Goal: Task Accomplishment & Management: Manage account settings

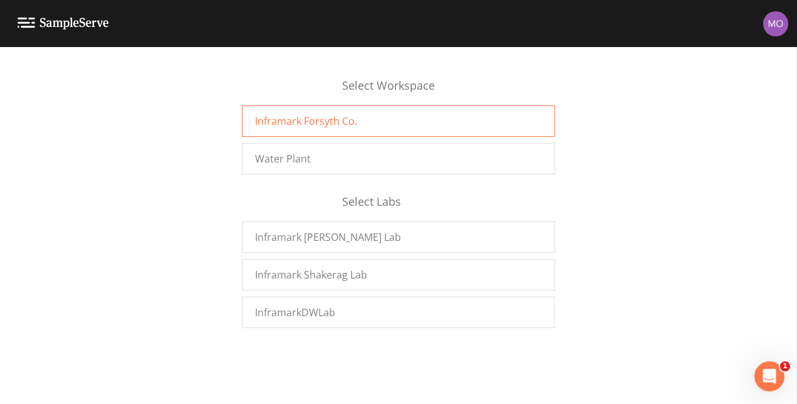
click at [337, 117] on span "Inframark Forsyth Co." at bounding box center [306, 120] width 102 height 15
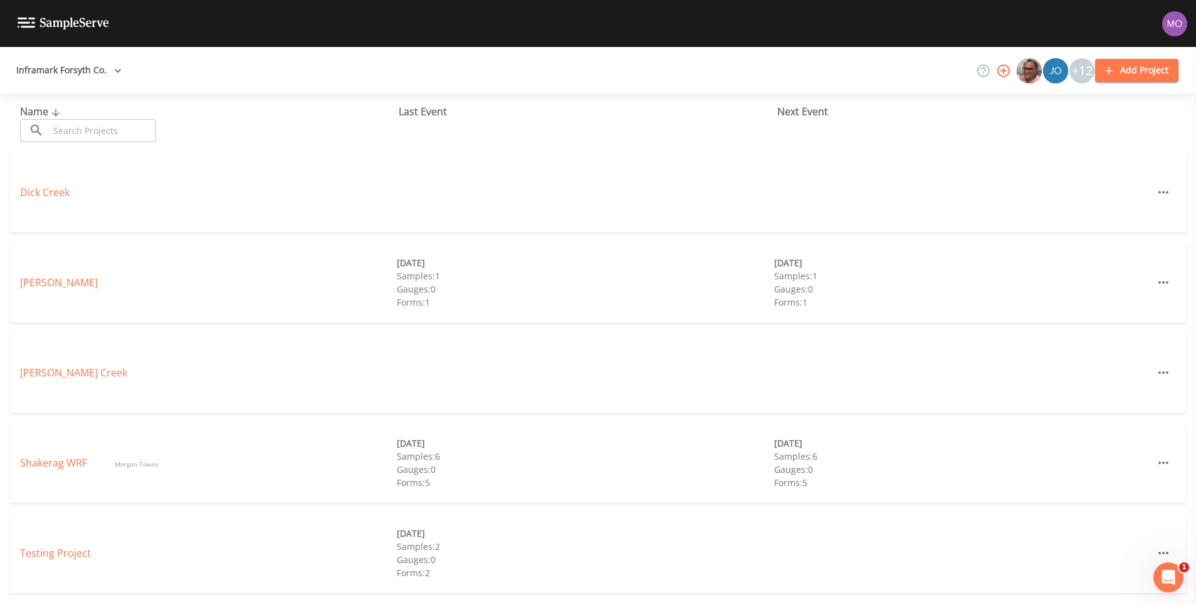
click at [1004, 68] on icon "button" at bounding box center [1003, 71] width 13 height 13
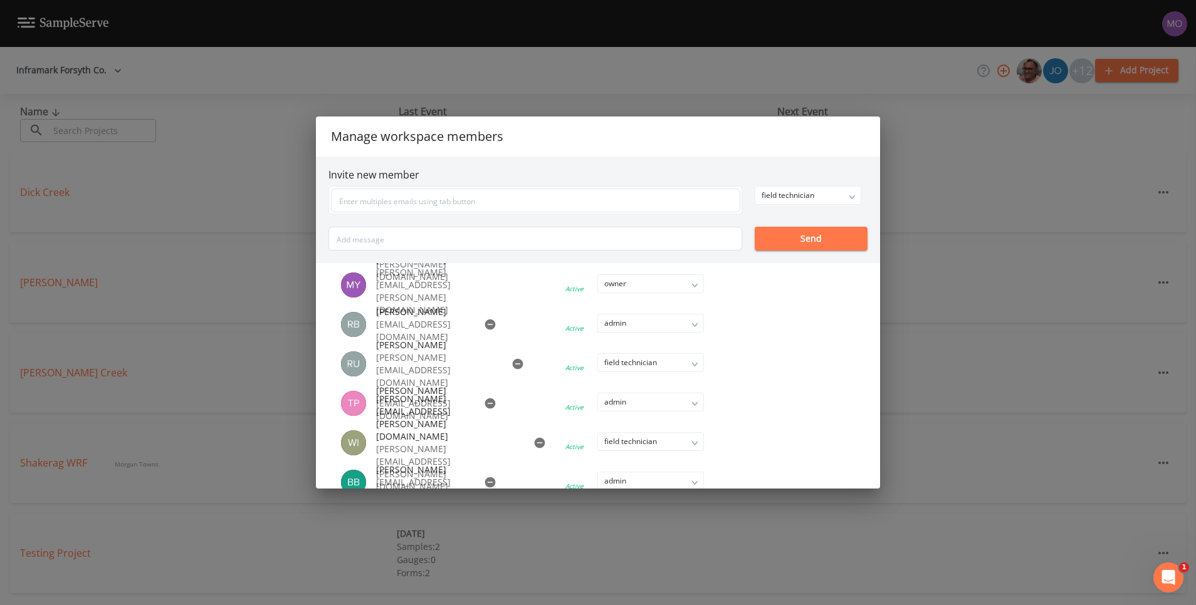
scroll to position [337, 0]
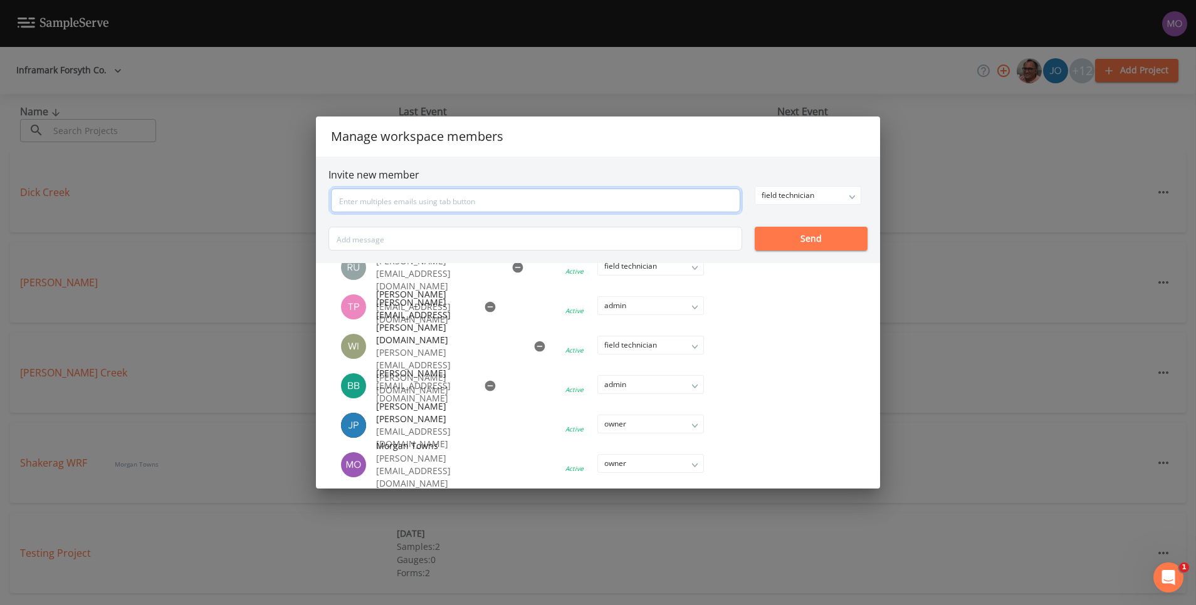
click at [425, 199] on input "text" at bounding box center [535, 201] width 409 height 24
type input "robert.king@inframark.com"
click at [829, 234] on div "field technician owner admin field technician Send" at bounding box center [597, 218] width 539 height 65
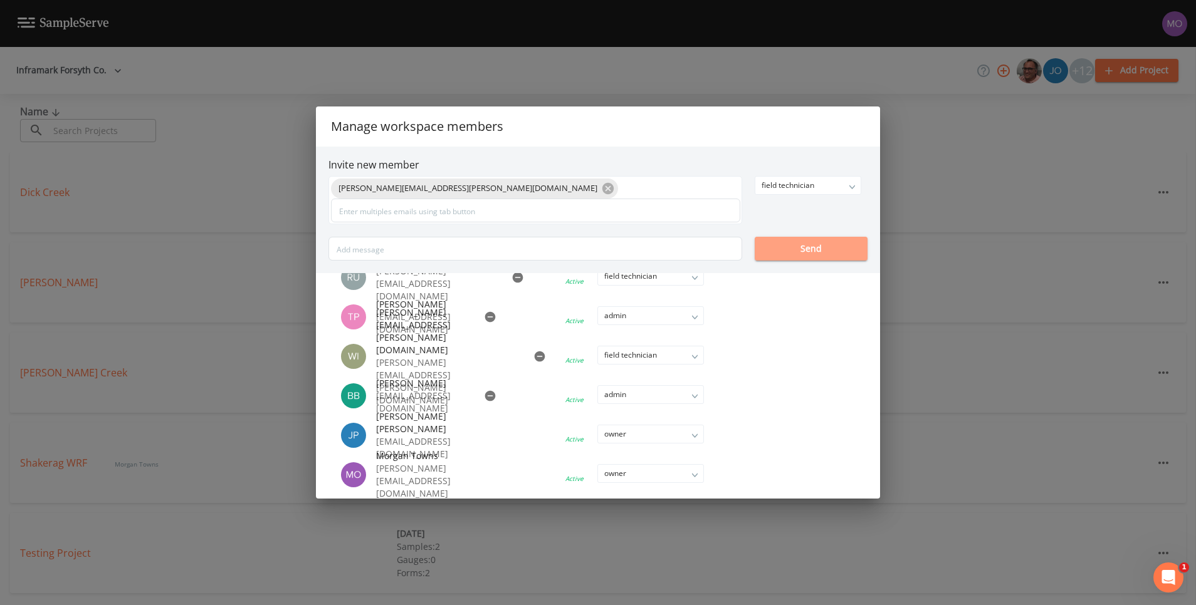
click at [816, 244] on button "Send" at bounding box center [811, 249] width 113 height 24
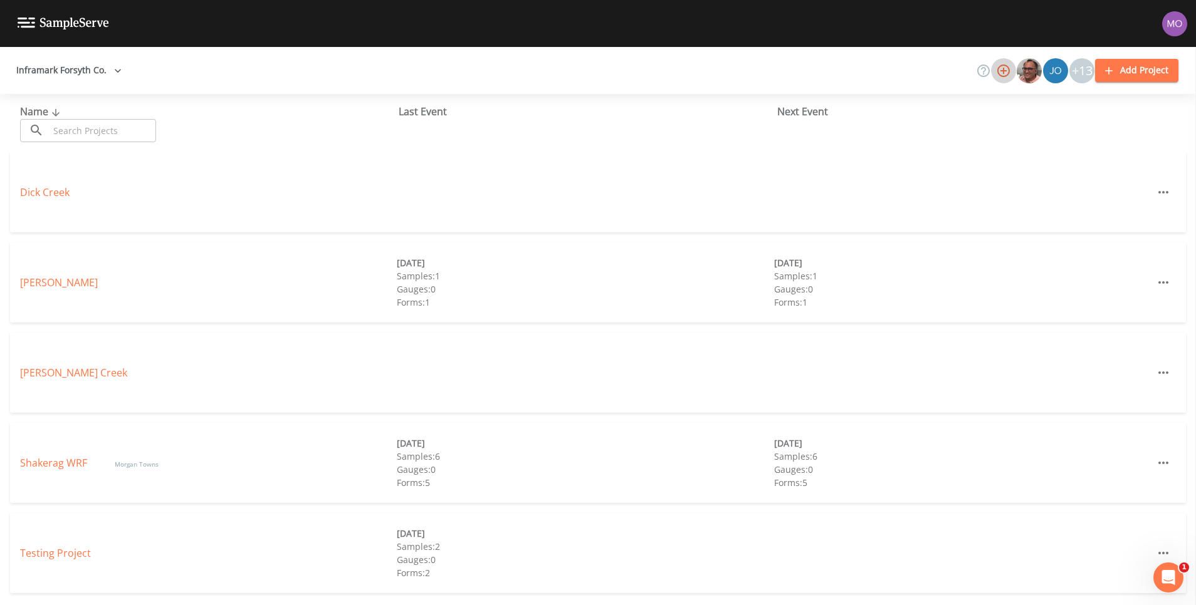
click at [1007, 59] on button "button" at bounding box center [1003, 70] width 25 height 25
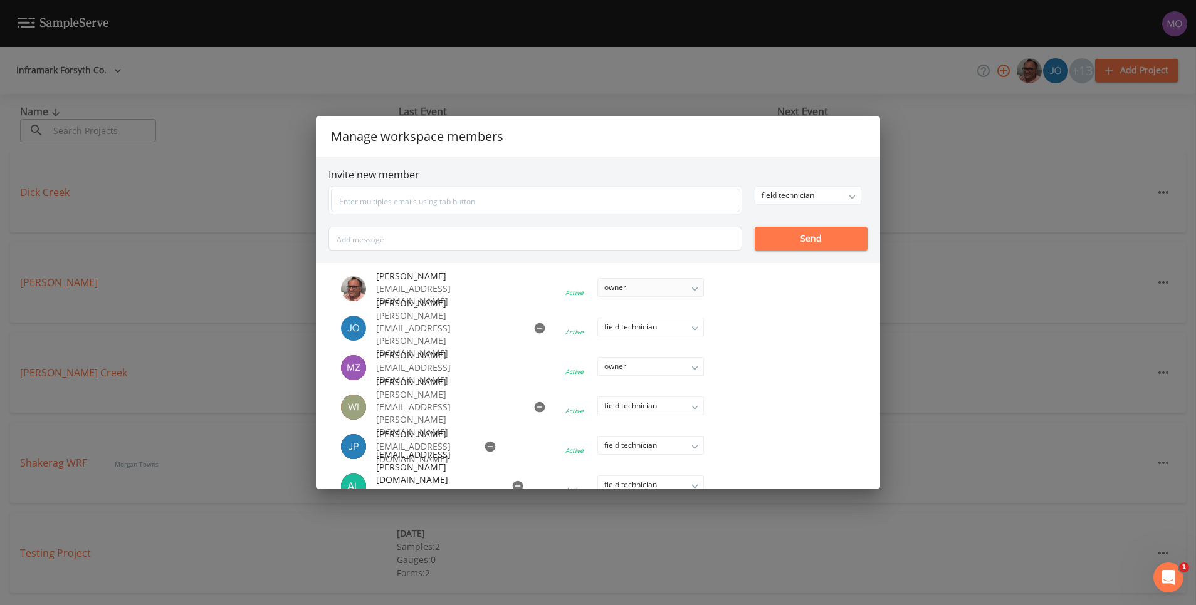
scroll to position [3, 0]
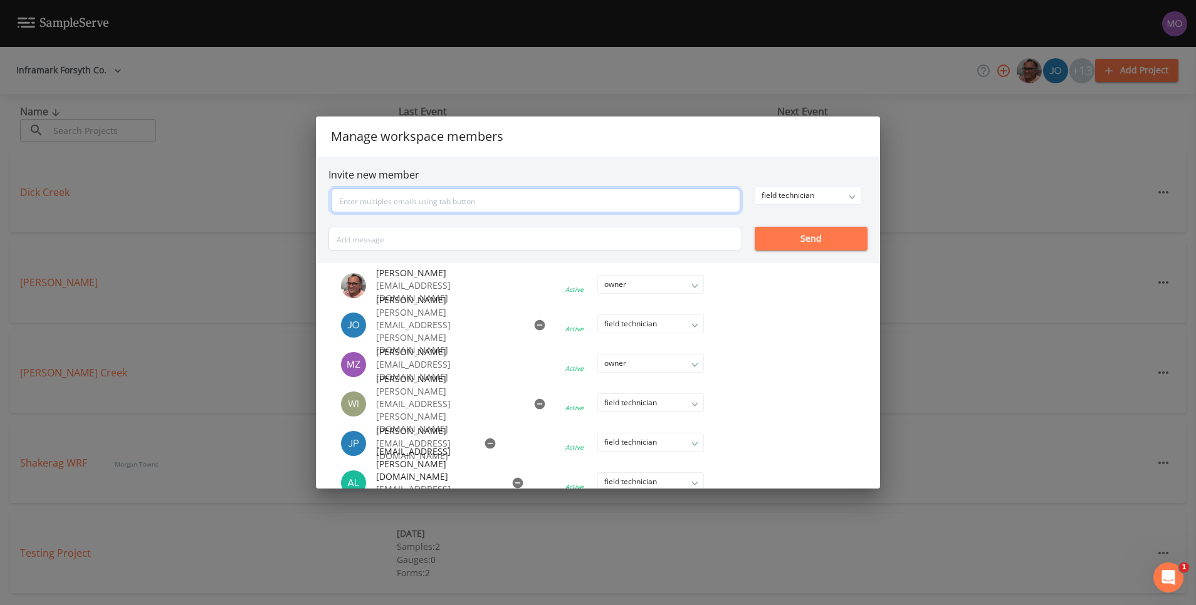
click at [498, 200] on input "text" at bounding box center [535, 201] width 409 height 24
type input "jonathan.mckinney@inframark.com"
click at [820, 241] on button "Send" at bounding box center [811, 239] width 113 height 24
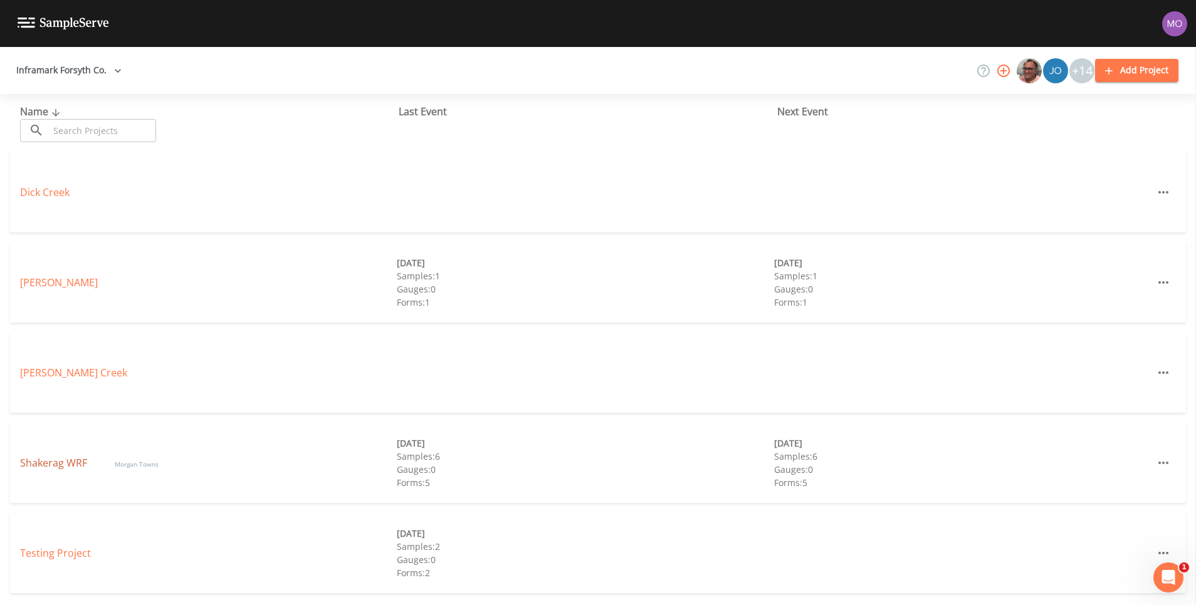
click at [60, 461] on link "Shakerag WRF" at bounding box center [55, 463] width 70 height 14
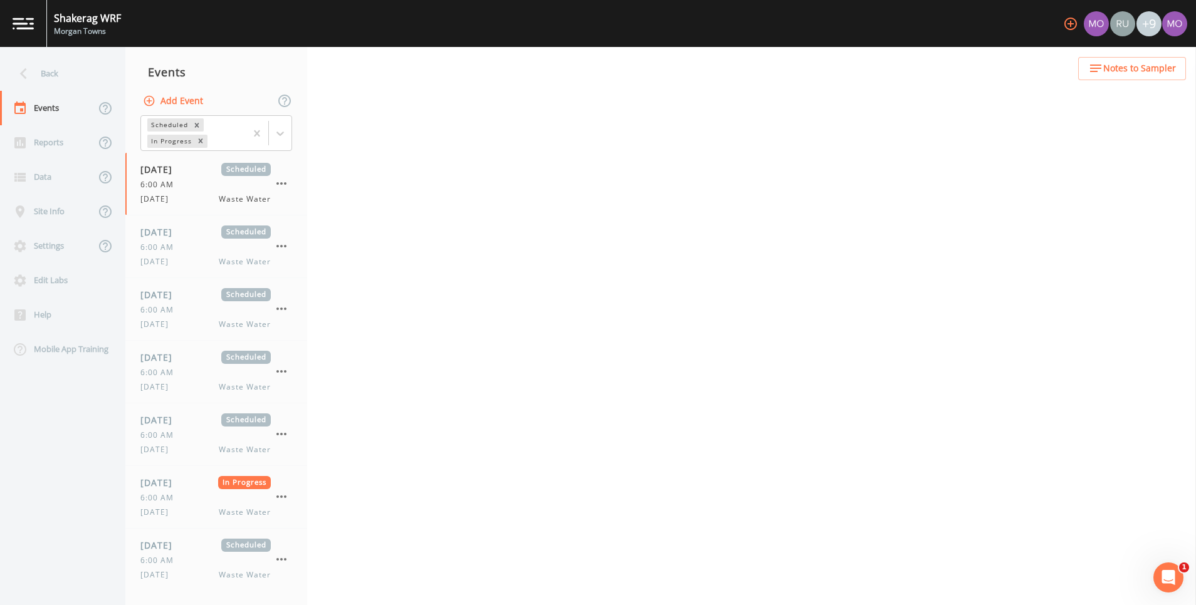
click at [1070, 23] on icon "button" at bounding box center [1070, 24] width 13 height 13
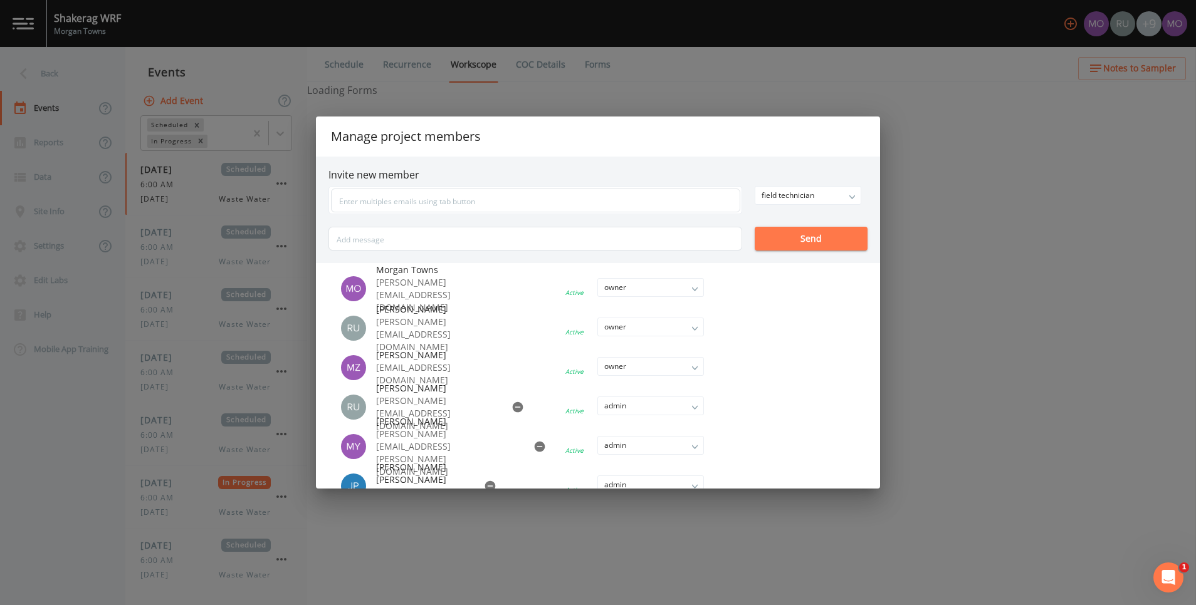
select select "b6a3c313-748b-4795-a028-792ad310bd60"
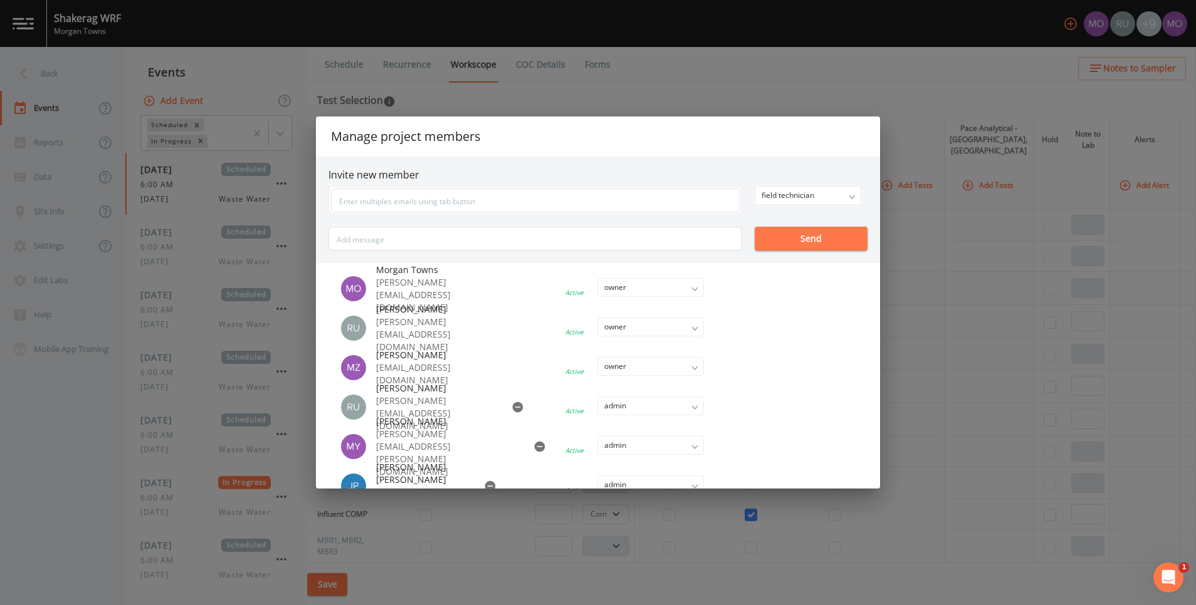
click at [691, 61] on div "Manage project members Invite new member field technician owner admin field tec…" at bounding box center [598, 302] width 1196 height 605
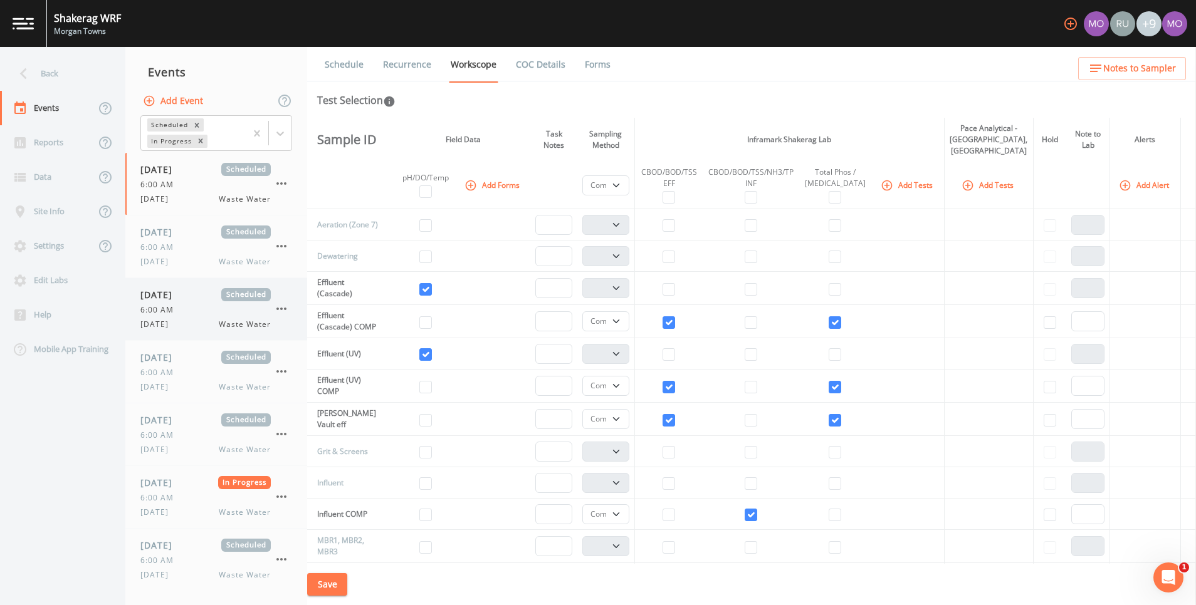
click at [184, 315] on div "6:00 AM" at bounding box center [205, 310] width 130 height 11
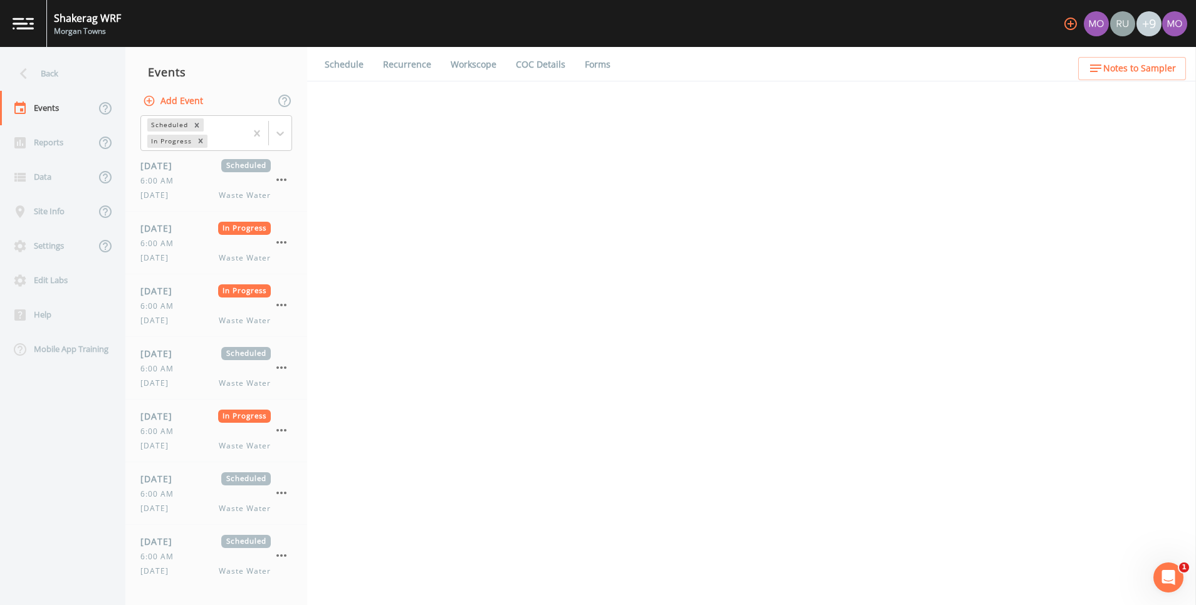
select select "b6a3c313-748b-4795-a028-792ad310bd60"
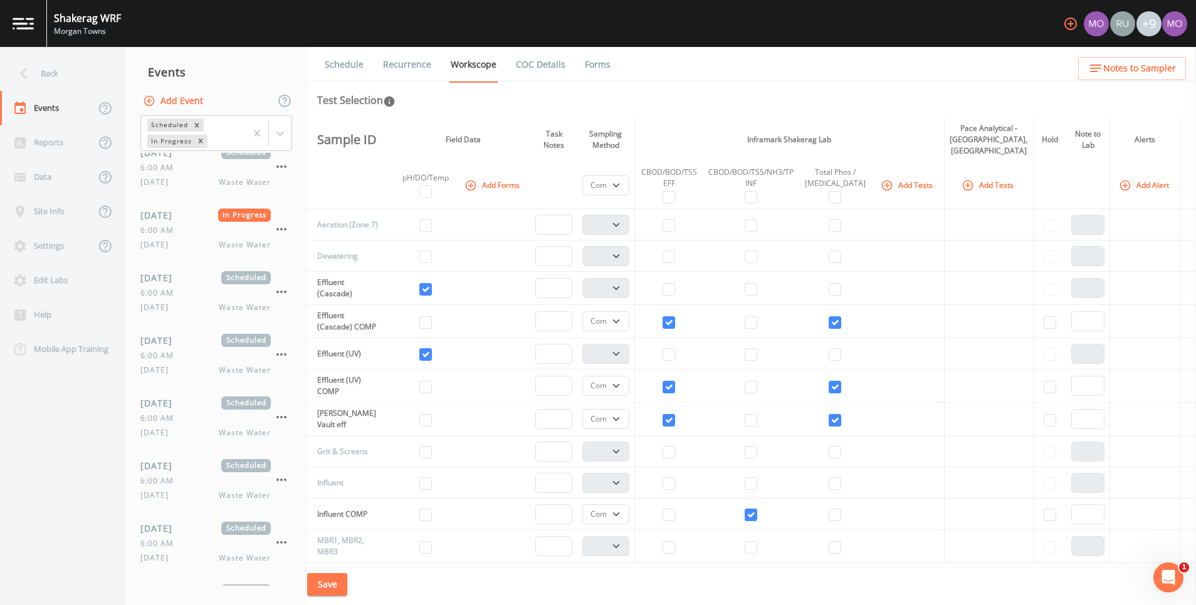
scroll to position [1143, 0]
click at [173, 237] on span "6:00 AM" at bounding box center [160, 232] width 41 height 11
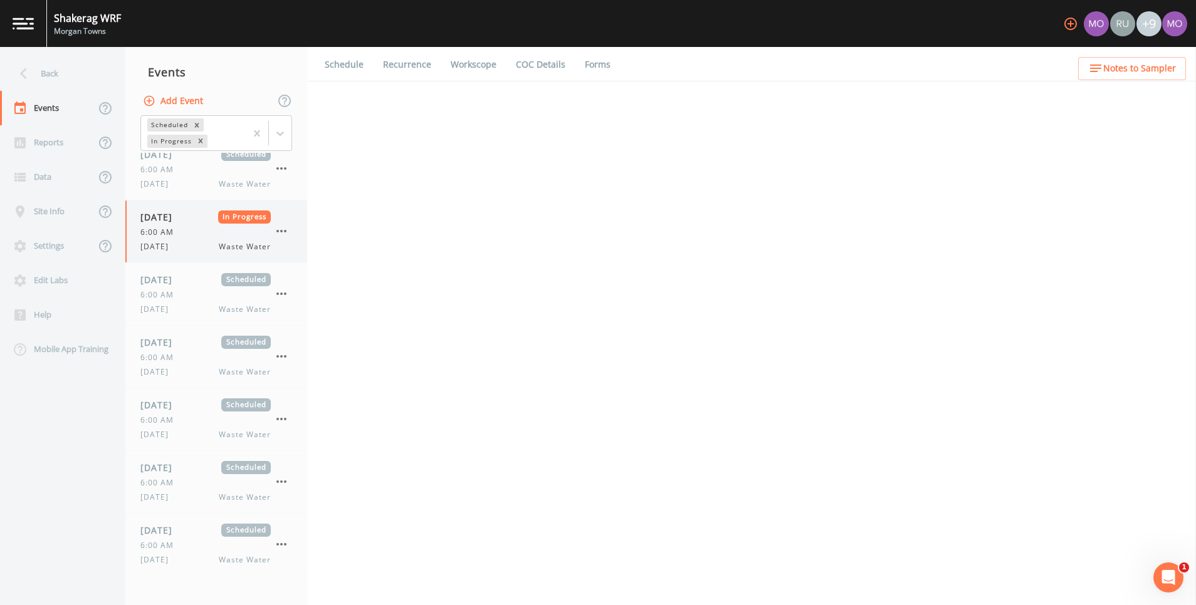
select select "092b3f94-5697-4c94-9891-da161916fdbb"
select select "b6a3c313-748b-4795-a028-792ad310bd60"
select select "092b3f94-5697-4c94-9891-da161916fdbb"
select select "b6a3c313-748b-4795-a028-792ad310bd60"
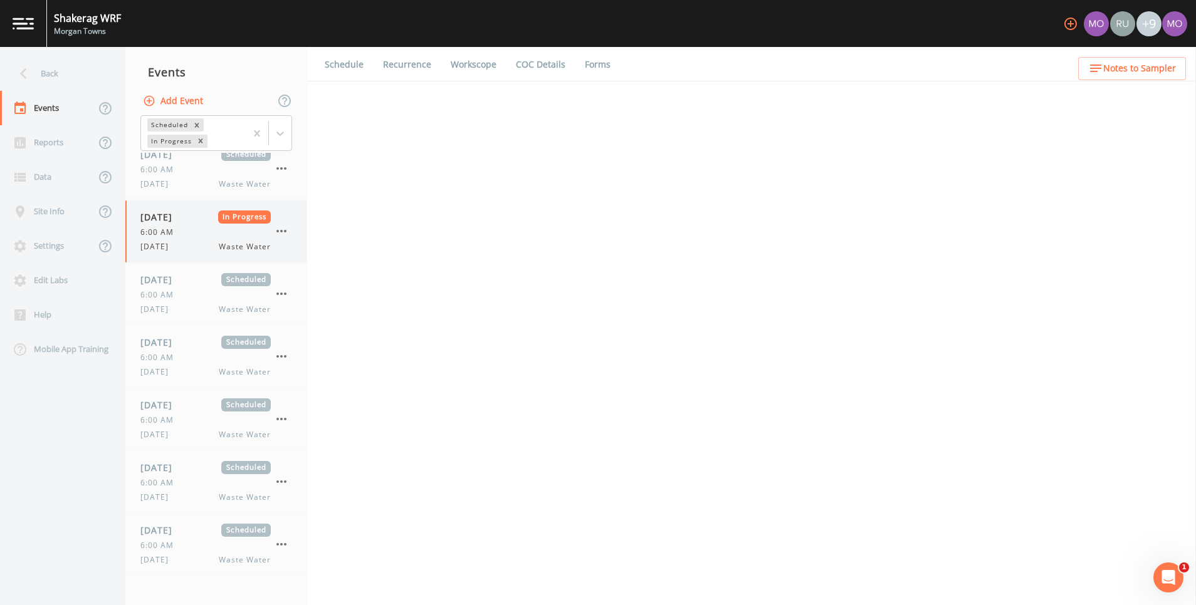
select select "b6a3c313-748b-4795-a028-792ad310bd60"
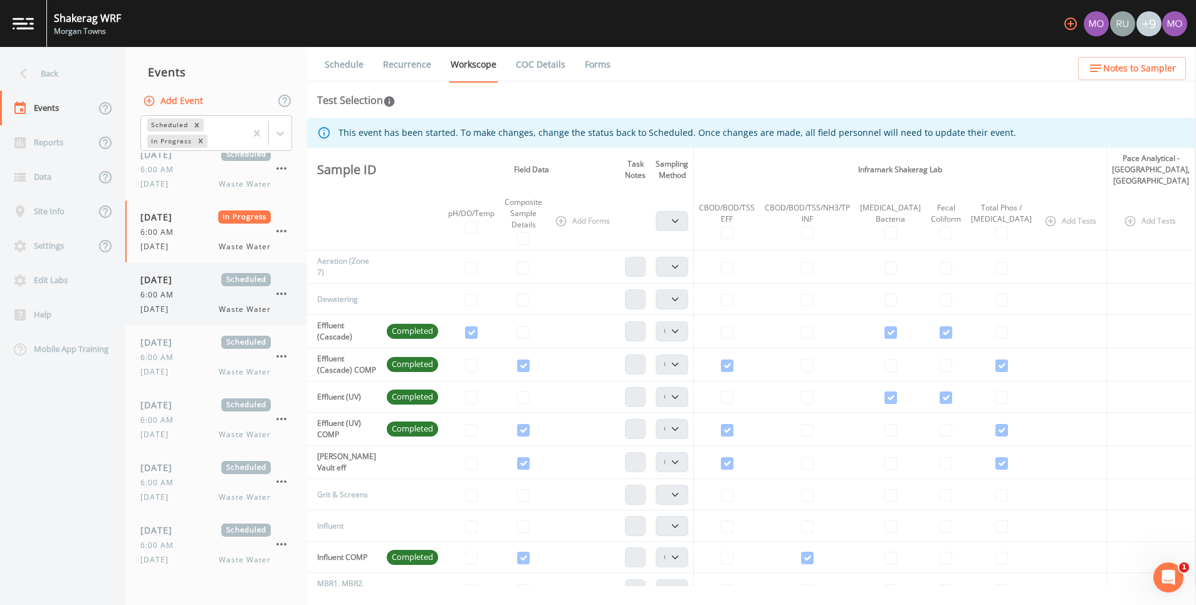
click at [170, 288] on div "09/17/2025 Scheduled 6:00 AM WEDNESDAY Waste Water" at bounding box center [205, 294] width 130 height 42
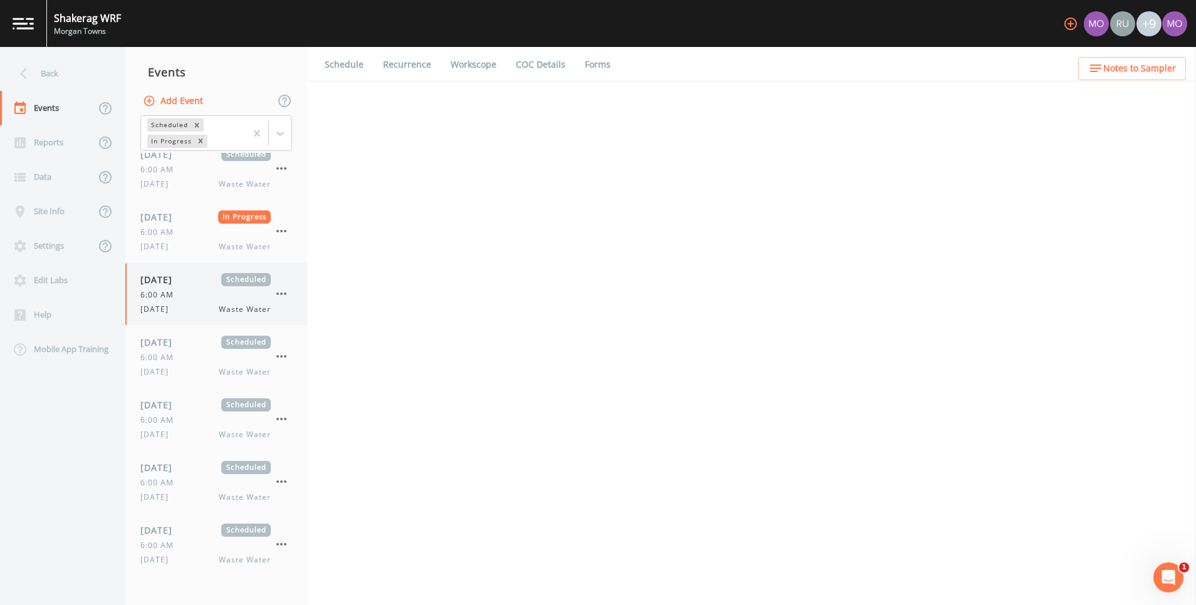
select select "092b3f94-5697-4c94-9891-da161916fdbb"
select select "b6a3c313-748b-4795-a028-792ad310bd60"
select select "092b3f94-5697-4c94-9891-da161916fdbb"
select select "b6a3c313-748b-4795-a028-792ad310bd60"
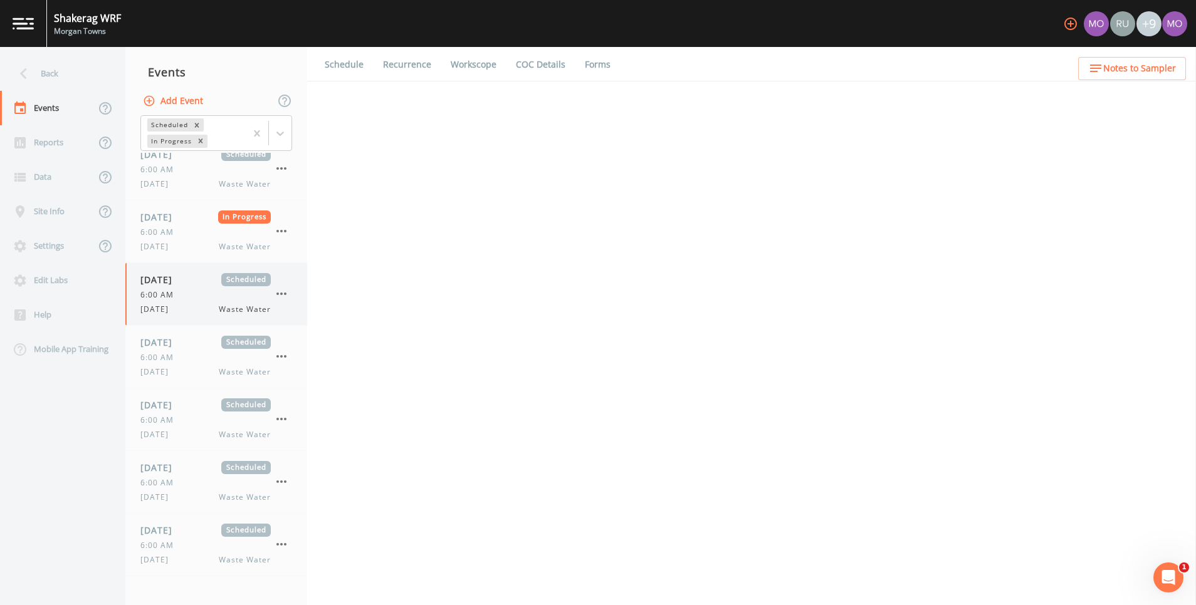
select select "b6a3c313-748b-4795-a028-792ad310bd60"
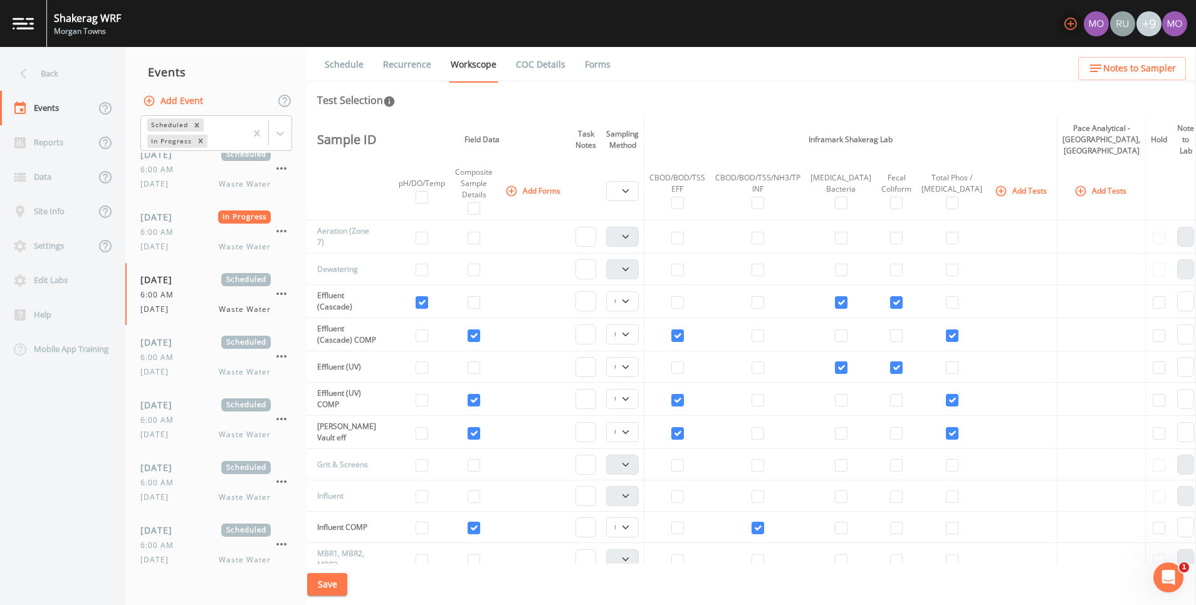
click at [1071, 28] on icon "button" at bounding box center [1070, 23] width 15 height 15
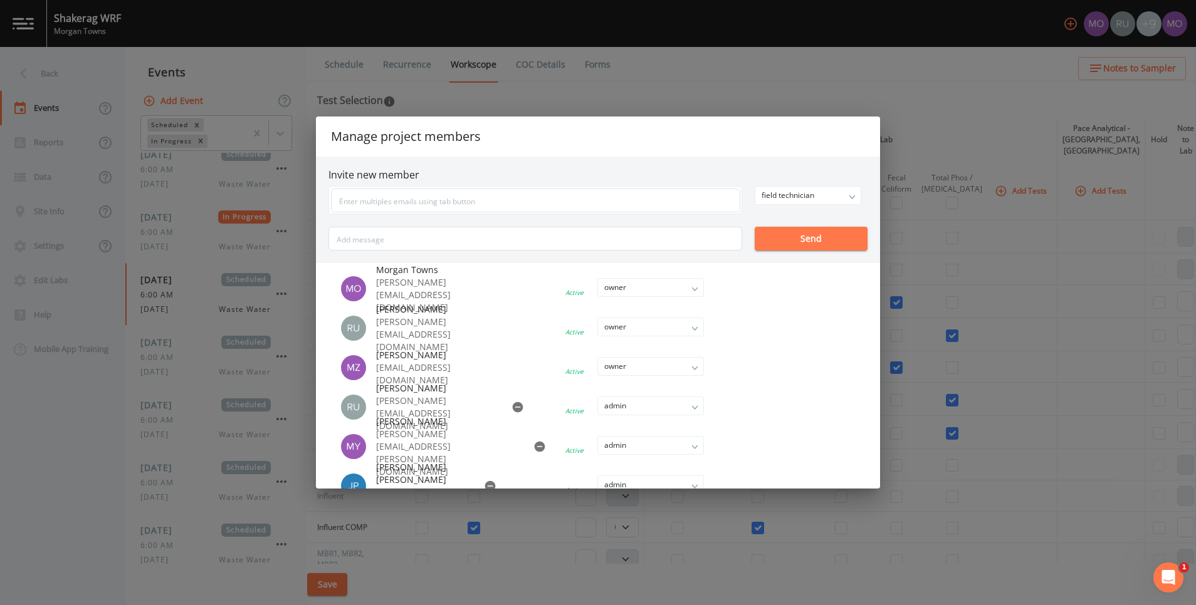
click at [1071, 28] on div "Manage project members Invite new member field technician owner admin field tec…" at bounding box center [598, 302] width 1196 height 605
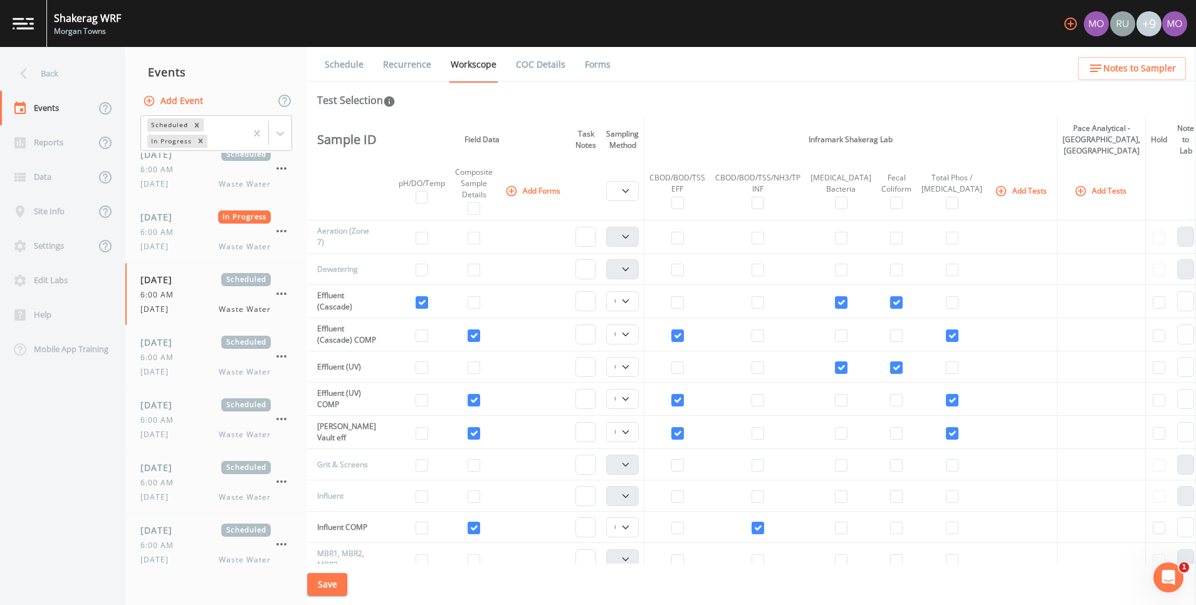
click at [1071, 28] on icon "button" at bounding box center [1070, 23] width 15 height 15
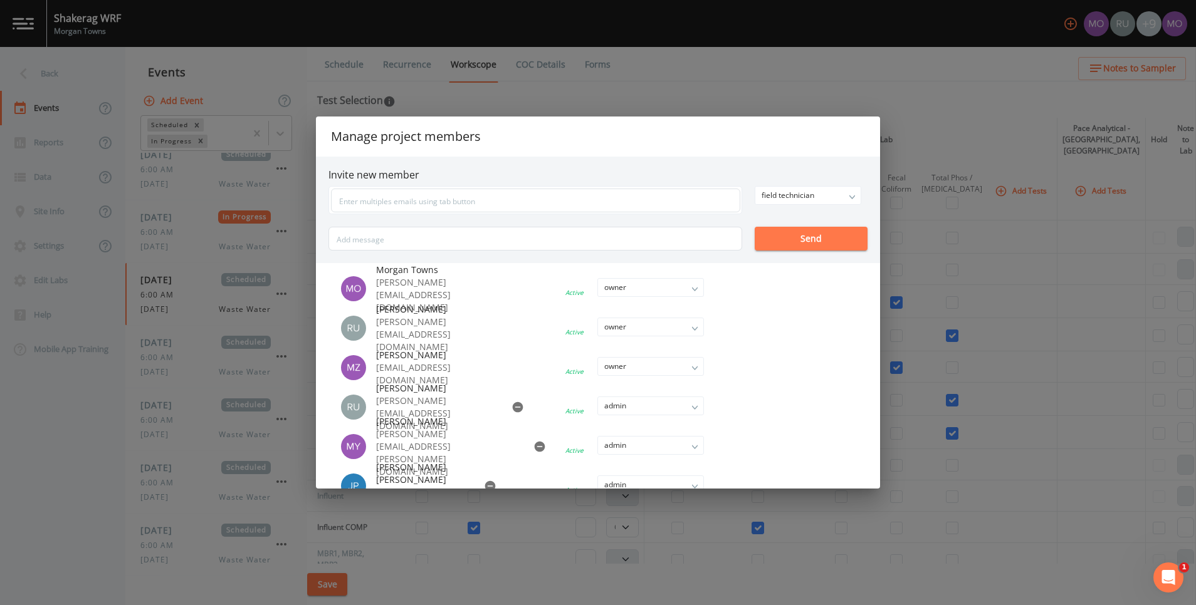
click at [734, 73] on div "Manage project members Invite new member field technician owner admin field tec…" at bounding box center [598, 302] width 1196 height 605
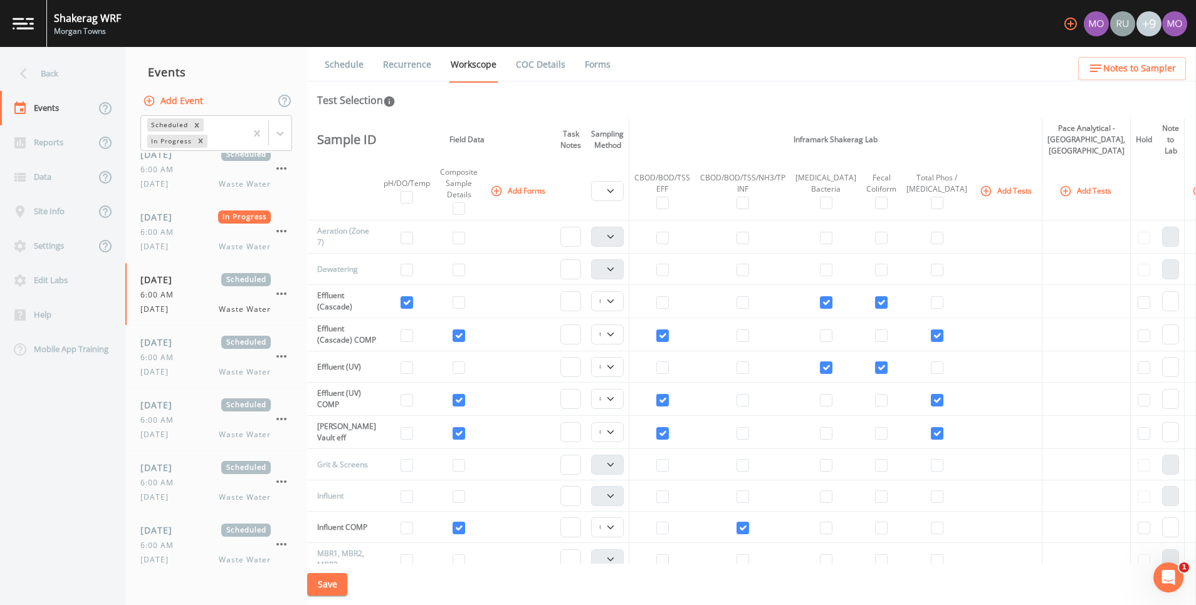
scroll to position [0, 13]
click at [322, 591] on button "Save" at bounding box center [327, 584] width 40 height 23
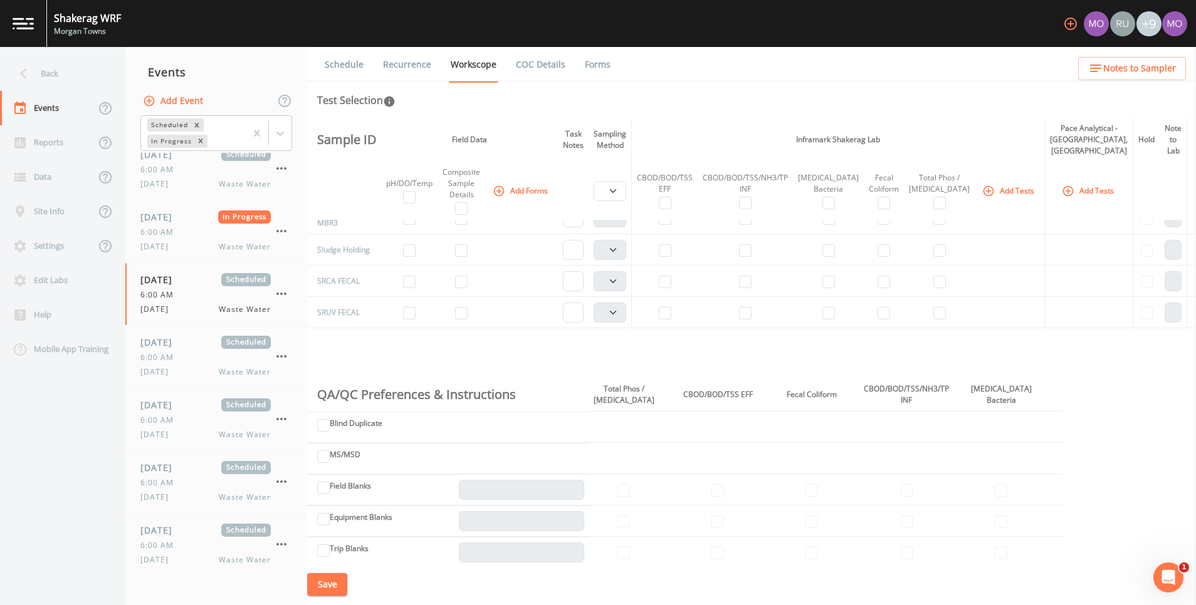
scroll to position [0, 19]
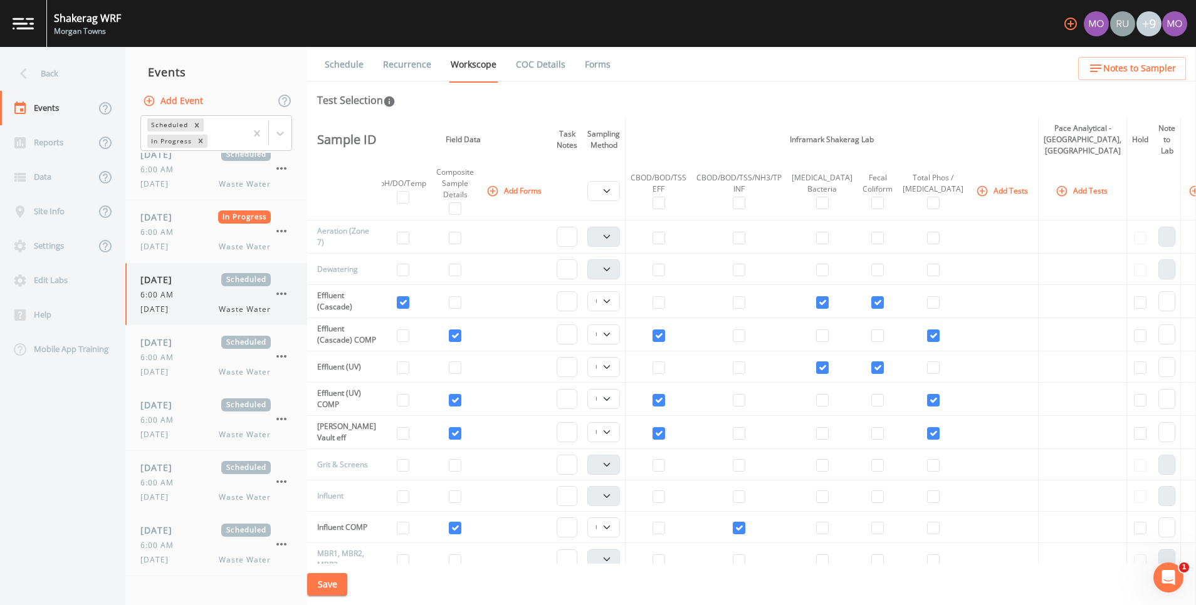
click at [181, 291] on div "6:00 AM" at bounding box center [205, 295] width 130 height 11
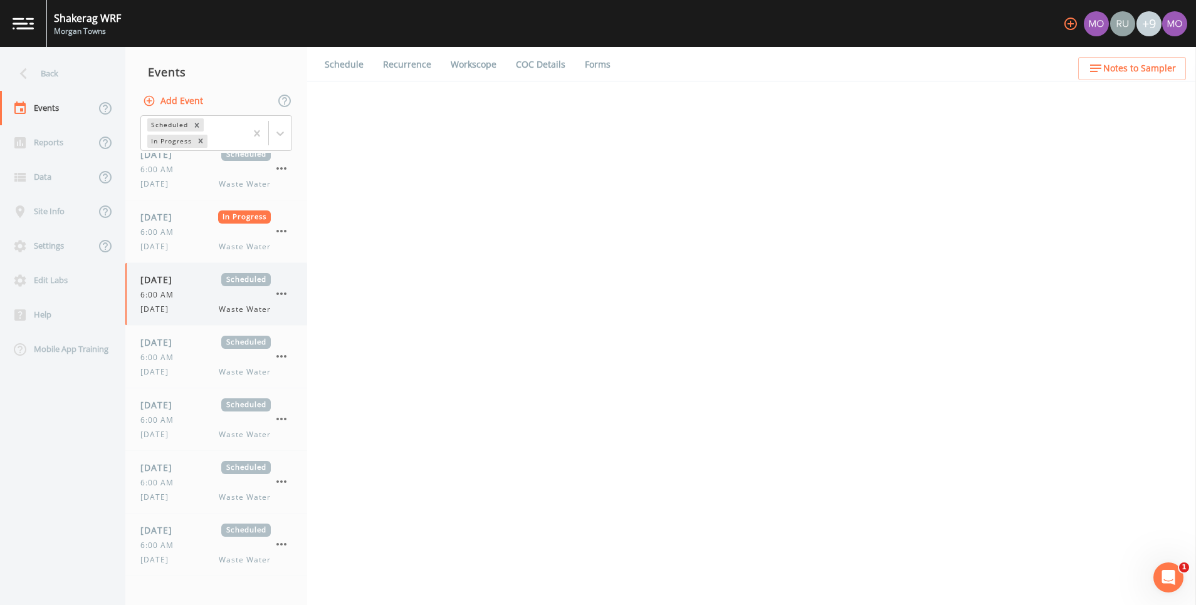
select select "092b3f94-5697-4c94-9891-da161916fdbb"
select select "b6a3c313-748b-4795-a028-792ad310bd60"
select select "092b3f94-5697-4c94-9891-da161916fdbb"
select select "b6a3c313-748b-4795-a028-792ad310bd60"
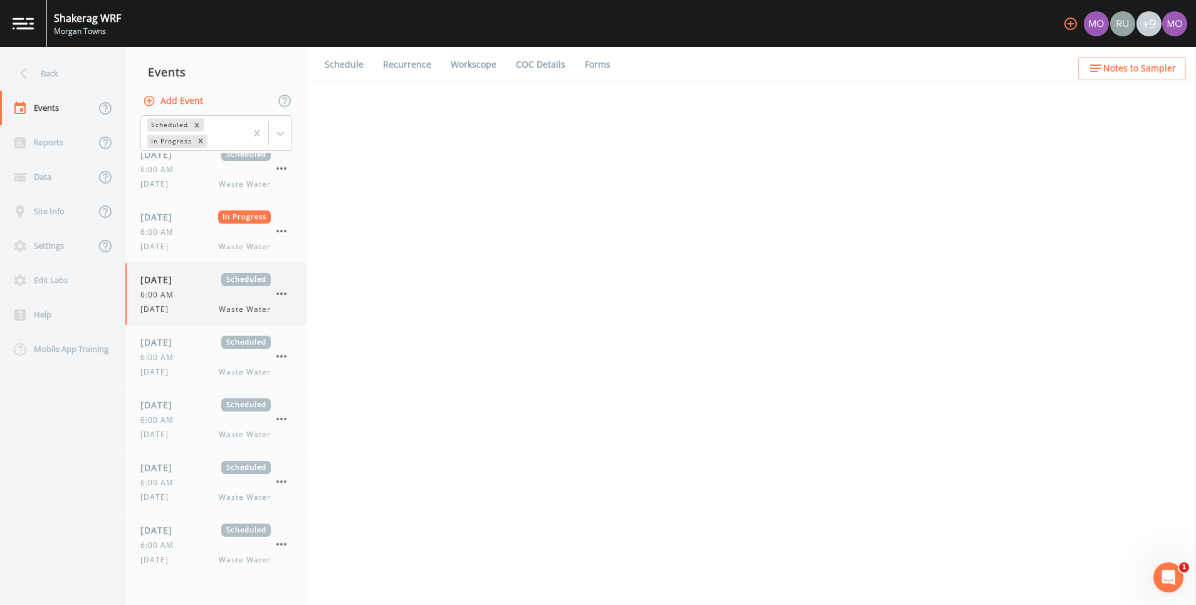
select select "b6a3c313-748b-4795-a028-792ad310bd60"
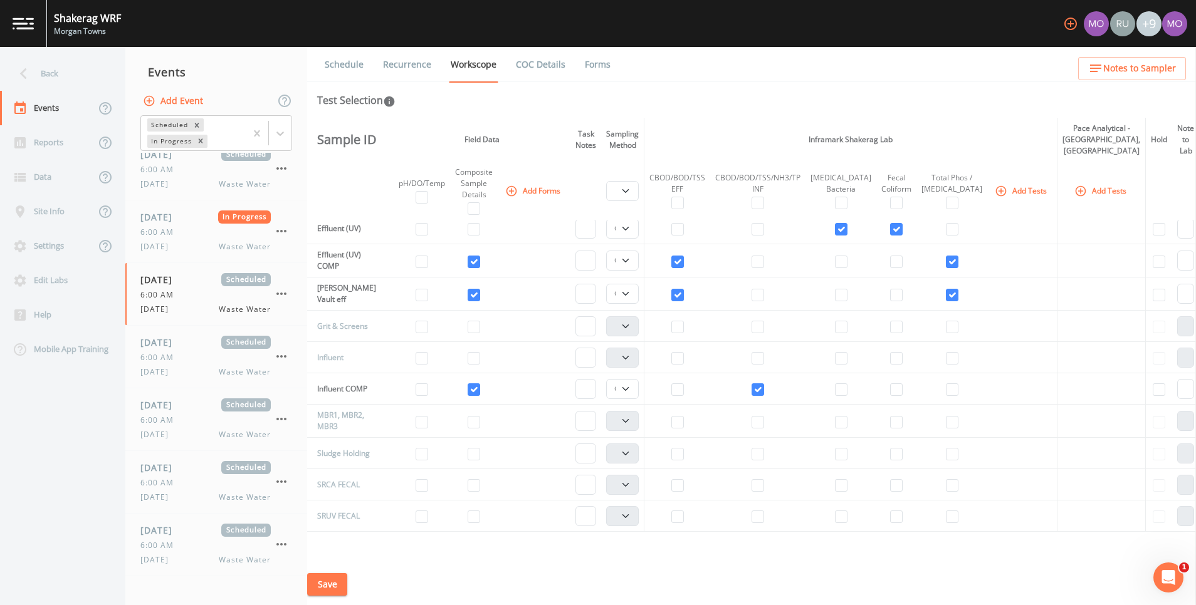
scroll to position [142, 0]
click at [320, 582] on button "Save" at bounding box center [327, 584] width 40 height 23
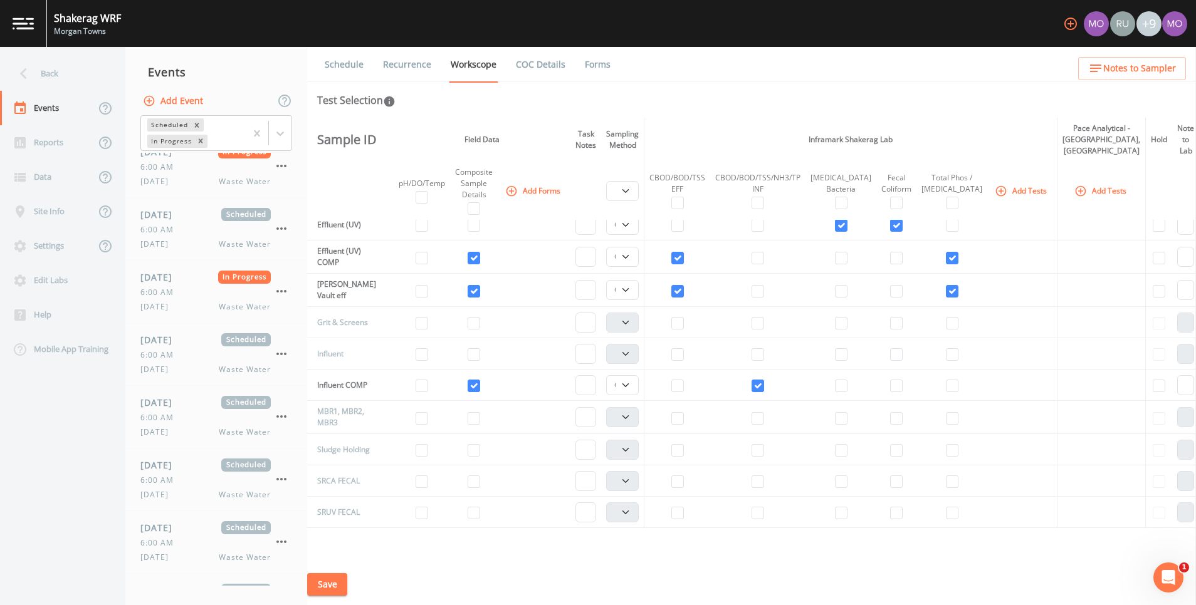
scroll to position [0, 0]
